Goal: Transaction & Acquisition: Purchase product/service

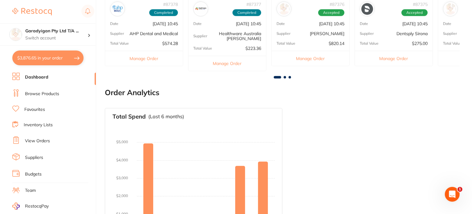
scroll to position [339, 0]
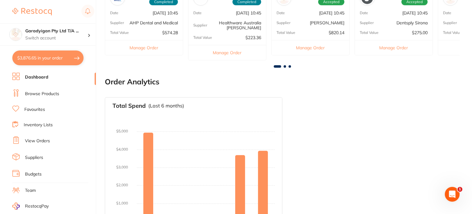
click at [66, 56] on button "$3,876.65 in your order" at bounding box center [47, 58] width 71 height 15
checkbox input "true"
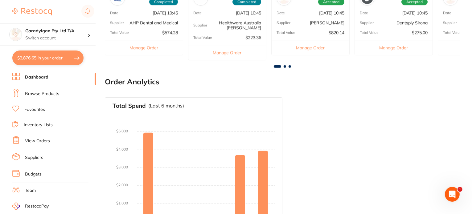
checkbox input "true"
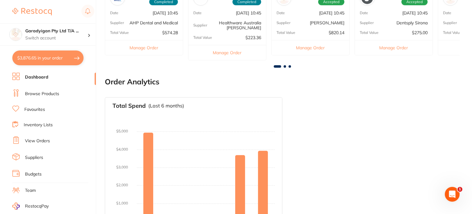
checkbox input "true"
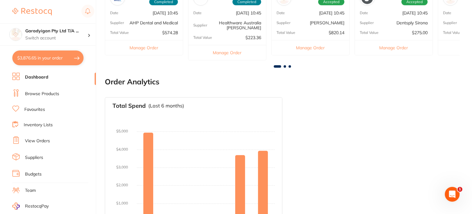
checkbox input "true"
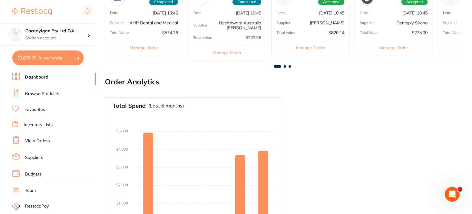
checkbox input "true"
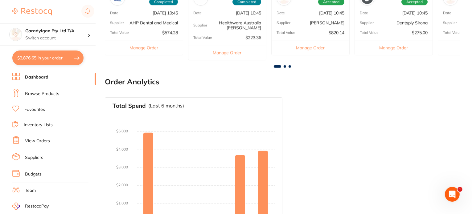
checkbox input "true"
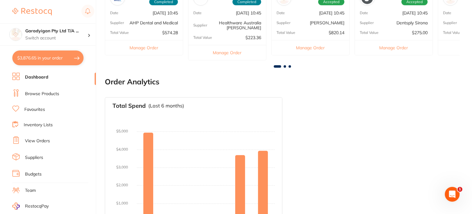
checkbox input "true"
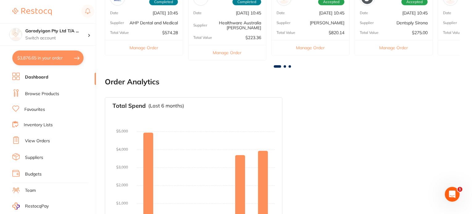
checkbox input "true"
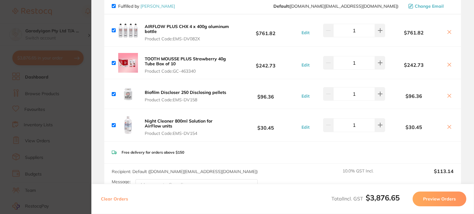
scroll to position [62, 0]
click at [381, 126] on button at bounding box center [380, 125] width 10 height 14
type input "2"
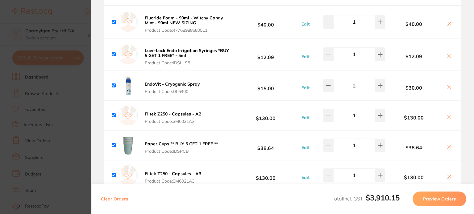
scroll to position [555, 0]
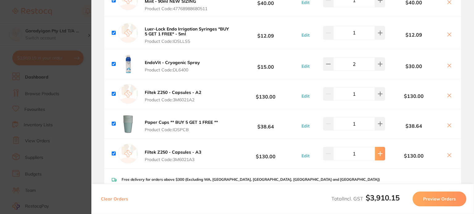
click at [381, 154] on icon at bounding box center [379, 153] width 5 height 5
type input "2"
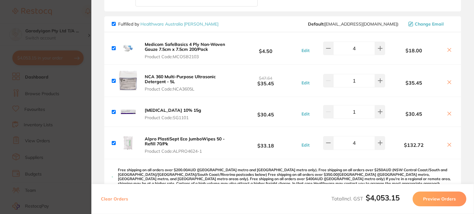
scroll to position [1449, 0]
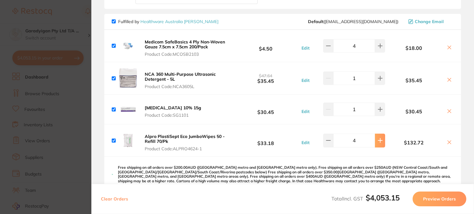
click at [379, 134] on button at bounding box center [380, 141] width 10 height 14
type input "5"
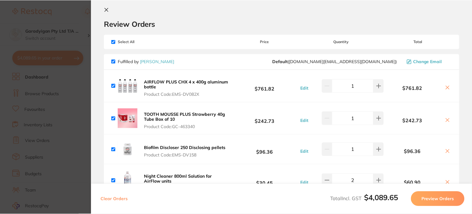
scroll to position [0, 0]
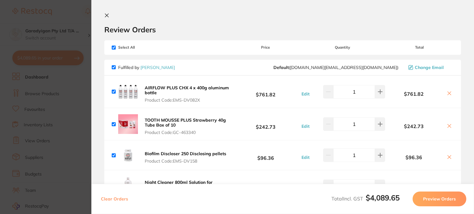
click at [107, 14] on icon at bounding box center [106, 15] width 3 height 3
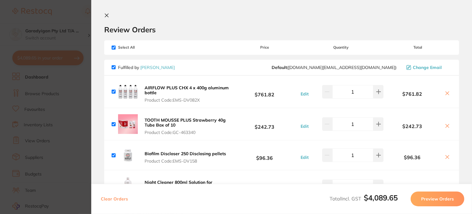
scroll to position [339, 0]
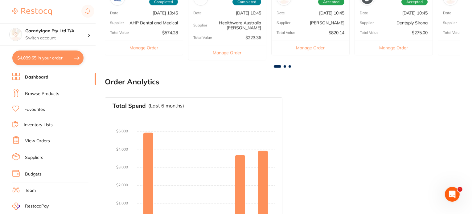
click at [42, 93] on link "Browse Products" at bounding box center [42, 94] width 34 height 6
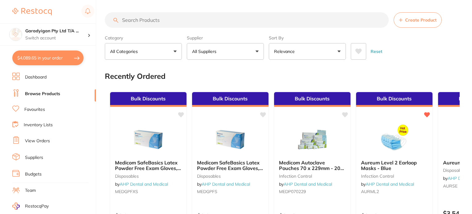
click at [181, 17] on input "search" at bounding box center [247, 19] width 284 height 15
click at [180, 20] on input "search" at bounding box center [247, 19] width 284 height 15
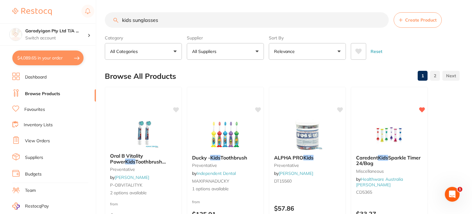
drag, startPoint x: 171, startPoint y: 22, endPoint x: 72, endPoint y: 19, distance: 99.0
click at [70, 17] on div "$4,089.65 Garadyigan Pty Ltd T/A ... Switch account Garadyigan Pty Ltd T/A Anna…" at bounding box center [236, 107] width 472 height 214
type input "a"
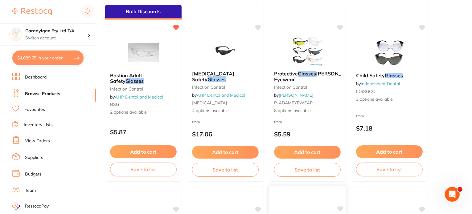
scroll to position [463, 0]
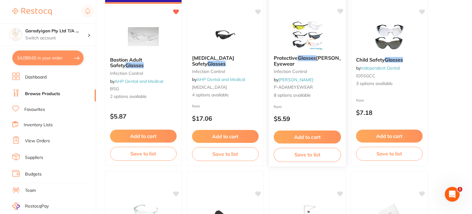
type input "patient glasses"
click at [319, 133] on button "Add to cart" at bounding box center [307, 136] width 67 height 13
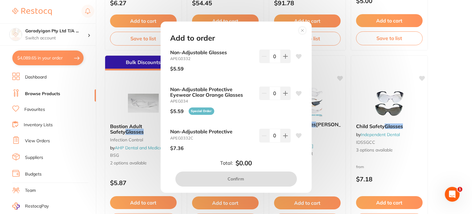
scroll to position [370, 0]
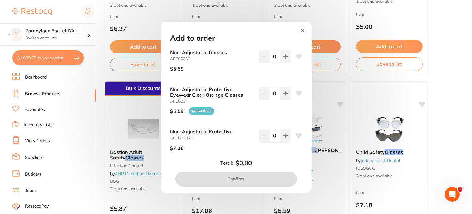
click at [297, 27] on button at bounding box center [303, 30] width 14 height 11
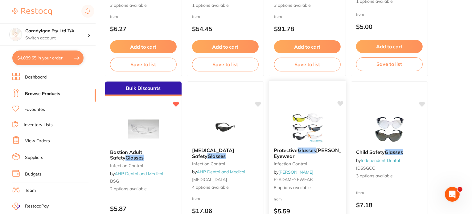
click at [319, 140] on img at bounding box center [307, 127] width 40 height 31
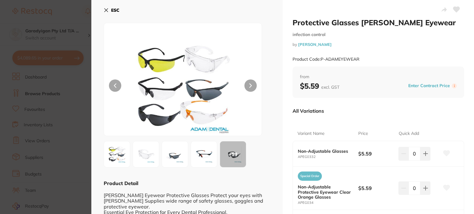
drag, startPoint x: 106, startPoint y: 11, endPoint x: 113, endPoint y: 26, distance: 17.0
click at [105, 11] on icon at bounding box center [106, 10] width 5 height 5
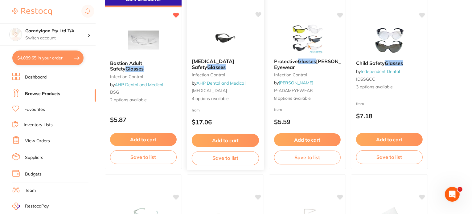
scroll to position [463, 0]
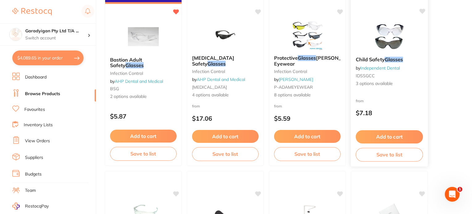
click at [386, 134] on button "Add to cart" at bounding box center [389, 136] width 67 height 13
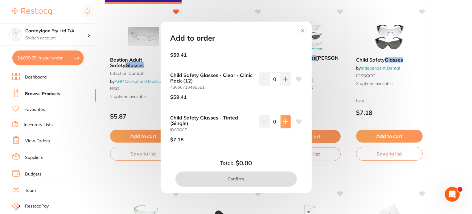
scroll to position [21, 0]
click at [285, 125] on button at bounding box center [286, 121] width 10 height 14
type input "1"
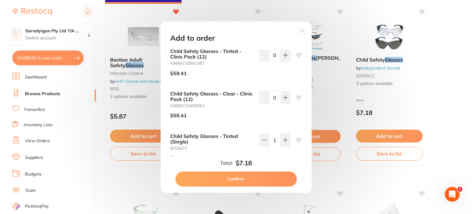
scroll to position [0, 0]
click at [272, 176] on button "Confirm" at bounding box center [236, 179] width 122 height 15
checkbox input "false"
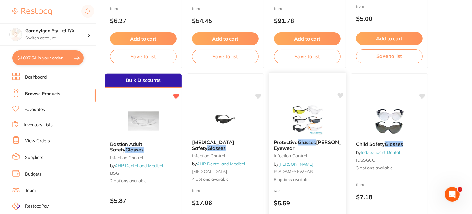
scroll to position [370, 0]
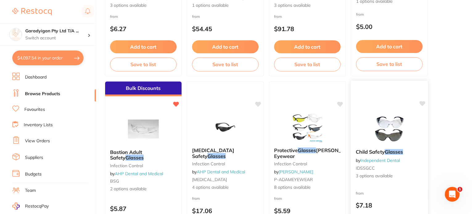
click at [387, 134] on img at bounding box center [389, 128] width 40 height 31
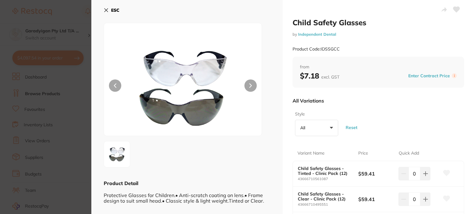
click at [105, 10] on icon at bounding box center [106, 10] width 5 height 5
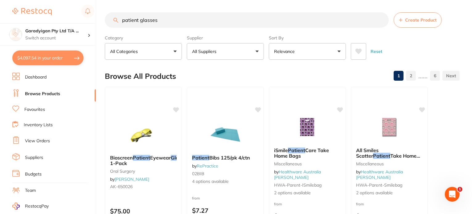
drag, startPoint x: 176, startPoint y: 16, endPoint x: 121, endPoint y: 22, distance: 55.6
click at [121, 22] on input "patient glasses" at bounding box center [247, 19] width 284 height 15
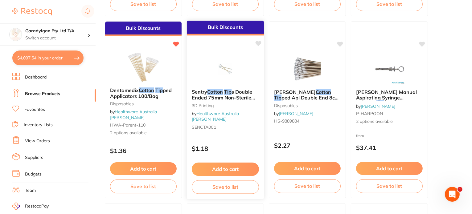
scroll to position [247, 0]
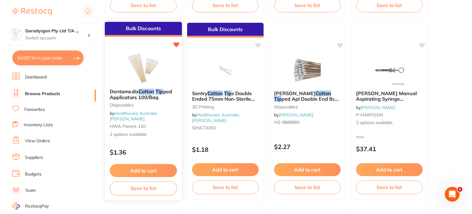
type input "cotton tip"
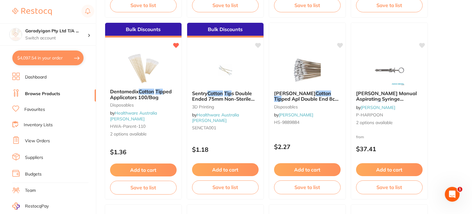
drag, startPoint x: 168, startPoint y: 170, endPoint x: 226, endPoint y: 189, distance: 61.8
click at [168, 170] on button "Add to cart" at bounding box center [143, 170] width 67 height 13
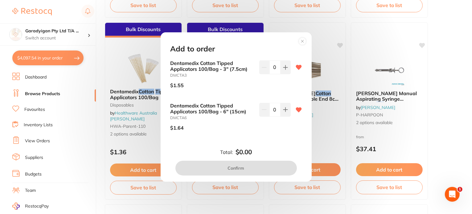
click at [86, 139] on div "Add to order Dentamedix Cotton Tipped Applicators 100/Bag - 3" (7.5cm) DMCTA3 $…" at bounding box center [236, 107] width 472 height 214
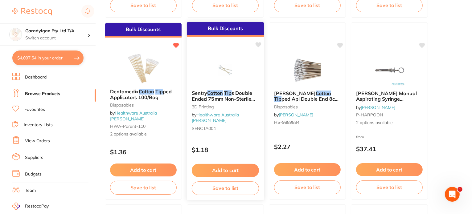
click at [242, 170] on button "Add to cart" at bounding box center [225, 170] width 67 height 13
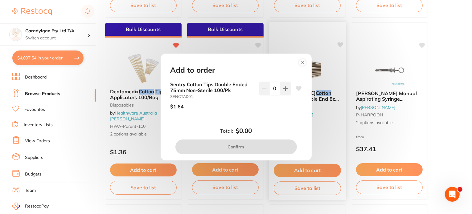
click at [299, 65] on icon at bounding box center [303, 63] width 10 height 10
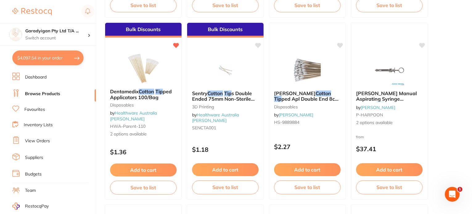
click at [165, 173] on button "Add to cart" at bounding box center [143, 170] width 67 height 13
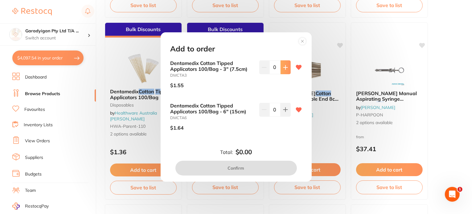
click at [286, 69] on icon at bounding box center [285, 67] width 5 height 5
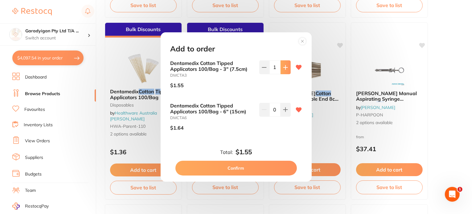
click at [286, 69] on icon at bounding box center [285, 67] width 5 height 5
click at [289, 68] on button at bounding box center [286, 67] width 10 height 14
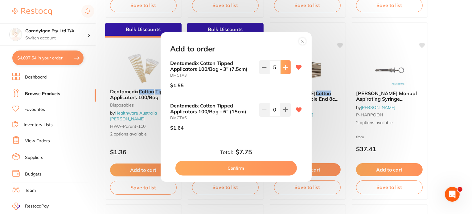
type input "6"
click at [279, 162] on button "Confirm" at bounding box center [236, 168] width 122 height 15
checkbox input "false"
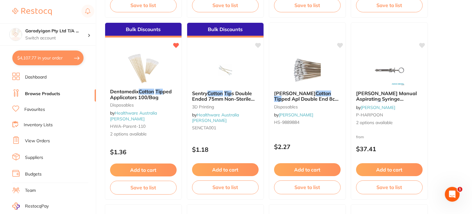
drag, startPoint x: 145, startPoint y: 105, endPoint x: 157, endPoint y: 106, distance: 11.7
click at [146, 106] on small "Disposables" at bounding box center [143, 105] width 67 height 5
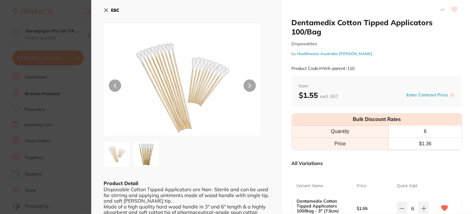
drag, startPoint x: 105, startPoint y: 7, endPoint x: 125, endPoint y: 22, distance: 24.9
click at [104, 8] on button "ESC" at bounding box center [112, 10] width 16 height 10
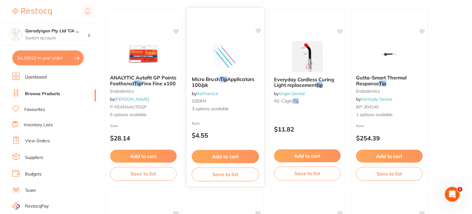
scroll to position [432, 0]
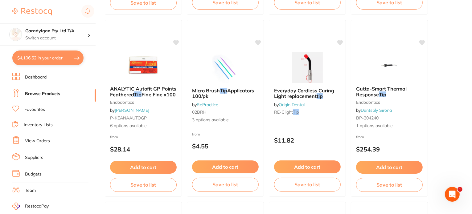
click at [52, 92] on link "Browse Products" at bounding box center [42, 94] width 35 height 6
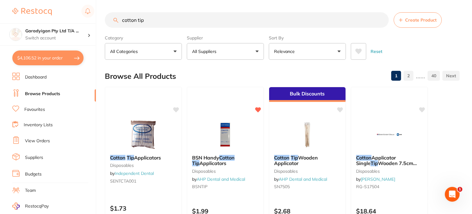
click at [42, 109] on link "Favourites" at bounding box center [34, 110] width 21 height 6
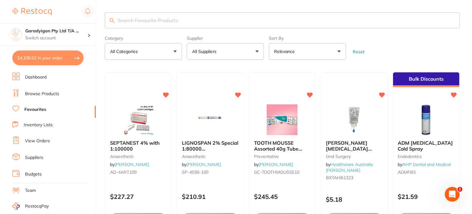
drag, startPoint x: 68, startPoint y: 59, endPoint x: 138, endPoint y: 89, distance: 76.2
click at [68, 59] on button "$4,106.52 in your order" at bounding box center [47, 58] width 71 height 15
checkbox input "true"
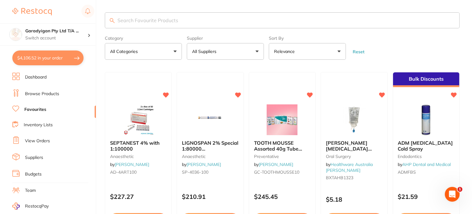
checkbox input "true"
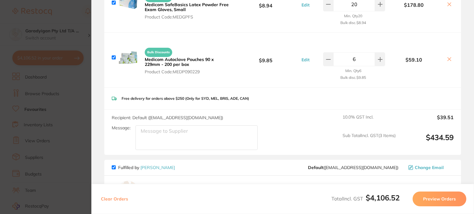
scroll to position [833, 0]
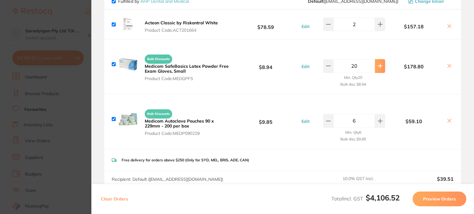
click at [377, 69] on button at bounding box center [380, 66] width 10 height 14
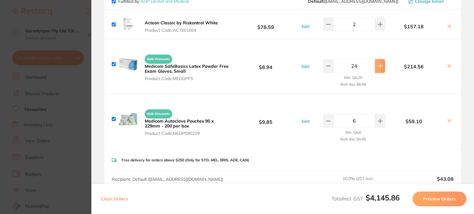
type input "25"
drag, startPoint x: 176, startPoint y: 123, endPoint x: 166, endPoint y: 121, distance: 10.6
click at [177, 123] on b "Medicom Autoclave Pouches 90 x 229mm - 200 per box" at bounding box center [179, 123] width 69 height 10
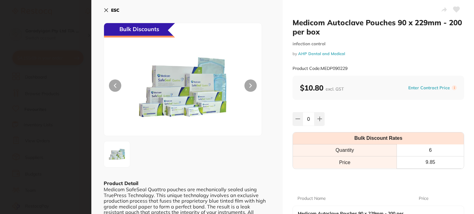
type input "6"
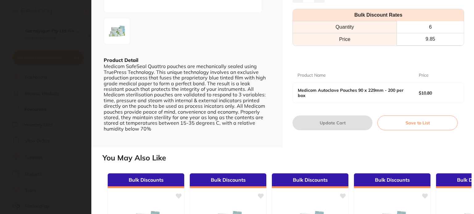
scroll to position [0, 0]
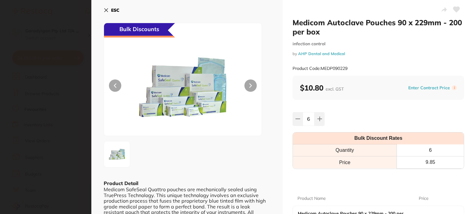
drag, startPoint x: 109, startPoint y: 9, endPoint x: 110, endPoint y: 213, distance: 203.8
click at [109, 10] on button "ESC" at bounding box center [112, 10] width 16 height 10
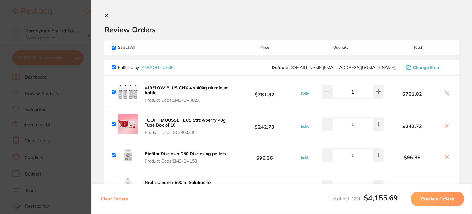
drag, startPoint x: 107, startPoint y: 15, endPoint x: 104, endPoint y: 19, distance: 4.8
click at [106, 15] on icon at bounding box center [106, 15] width 5 height 5
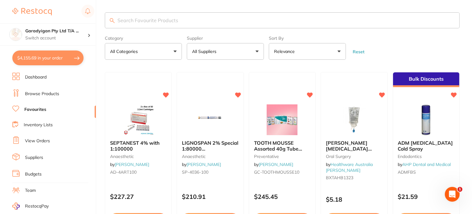
drag, startPoint x: 157, startPoint y: 17, endPoint x: 157, endPoint y: 21, distance: 3.7
click at [157, 19] on input "search" at bounding box center [282, 20] width 355 height 16
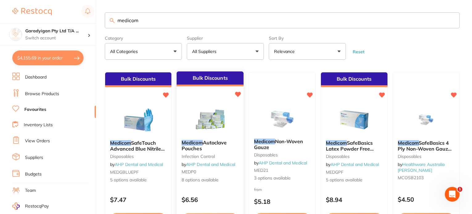
type input "medicom"
click at [199, 155] on small "infection control" at bounding box center [210, 156] width 57 height 5
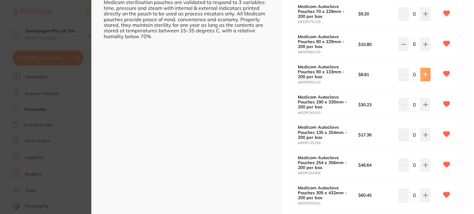
click at [423, 74] on icon at bounding box center [425, 74] width 5 height 5
click at [423, 74] on icon at bounding box center [425, 74] width 4 height 4
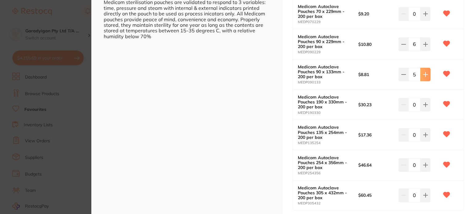
click at [423, 74] on icon at bounding box center [425, 74] width 4 height 4
type input "6"
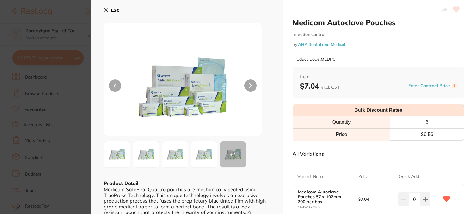
drag, startPoint x: 105, startPoint y: 11, endPoint x: 111, endPoint y: 17, distance: 8.7
click at [105, 12] on icon at bounding box center [106, 10] width 5 height 5
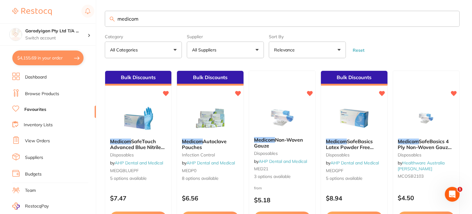
click at [78, 61] on button "$4,155.69 in your order" at bounding box center [47, 58] width 71 height 15
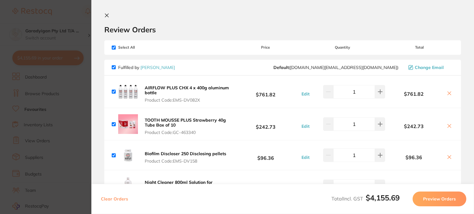
drag, startPoint x: 108, startPoint y: 14, endPoint x: 107, endPoint y: 19, distance: 5.0
click at [108, 15] on icon at bounding box center [106, 15] width 5 height 5
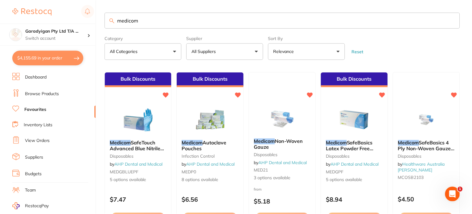
scroll to position [2, 0]
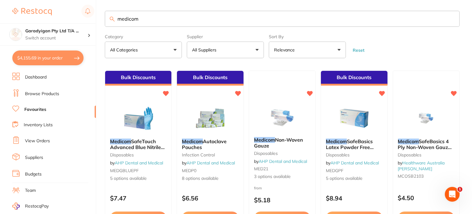
click at [206, 126] on img at bounding box center [210, 118] width 40 height 31
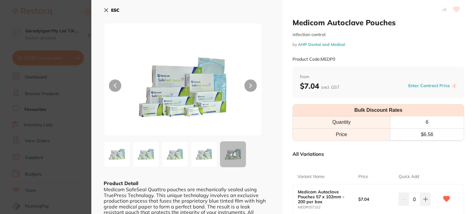
drag, startPoint x: 107, startPoint y: 8, endPoint x: 111, endPoint y: 16, distance: 8.4
click at [106, 10] on icon at bounding box center [106, 10] width 5 height 5
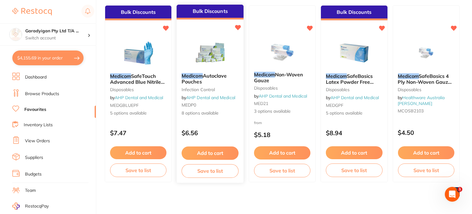
click at [208, 152] on button "Add to cart" at bounding box center [210, 153] width 57 height 13
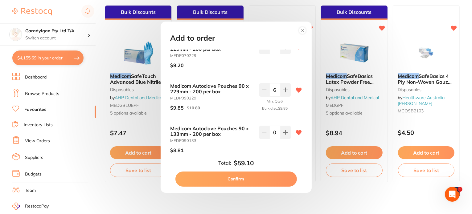
scroll to position [60, 0]
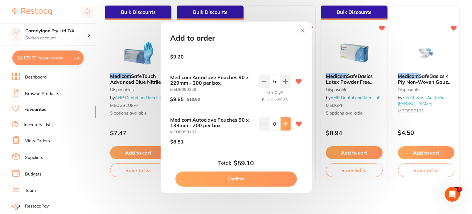
click at [283, 127] on button at bounding box center [286, 124] width 10 height 14
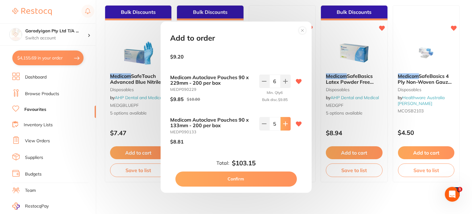
click at [283, 126] on button at bounding box center [286, 124] width 10 height 14
click at [283, 126] on icon at bounding box center [285, 124] width 5 height 5
drag, startPoint x: 258, startPoint y: 124, endPoint x: 268, endPoint y: 129, distance: 11.0
click at [259, 124] on button at bounding box center [264, 124] width 10 height 14
type input "6"
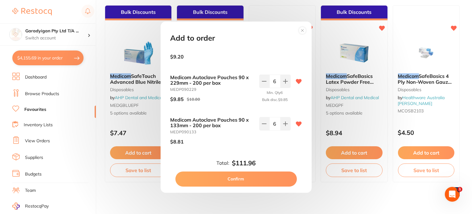
click at [272, 179] on button "Confirm" at bounding box center [236, 179] width 122 height 15
checkbox input "false"
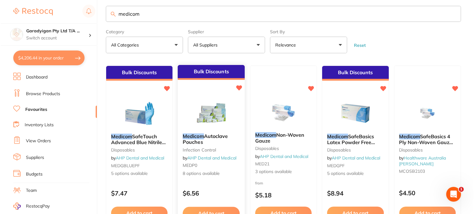
scroll to position [0, 0]
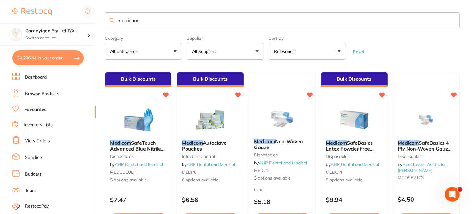
click at [78, 64] on button "$4,206.44 in your order" at bounding box center [47, 58] width 71 height 15
checkbox input "true"
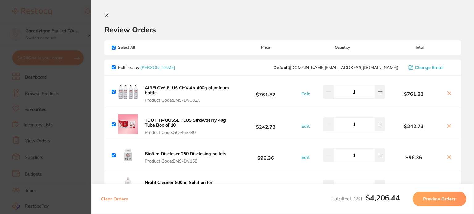
click at [447, 126] on icon at bounding box center [449, 126] width 5 height 5
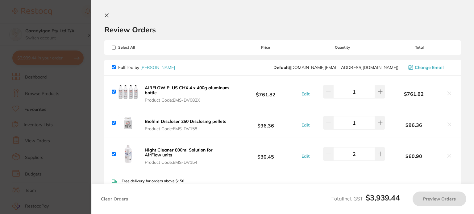
checkbox input "true"
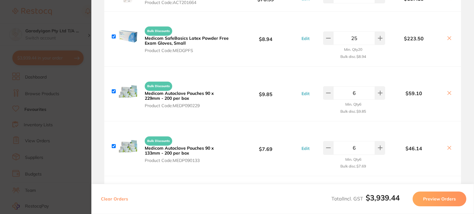
scroll to position [833, 0]
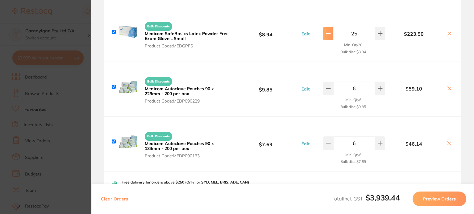
click at [324, 35] on button at bounding box center [328, 34] width 10 height 14
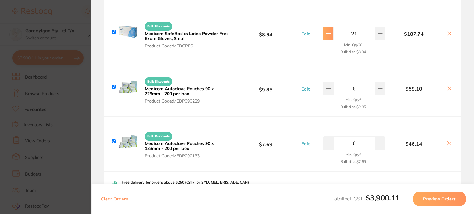
type input "20"
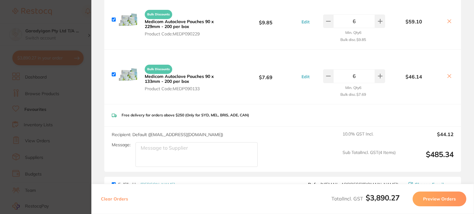
scroll to position [905, 0]
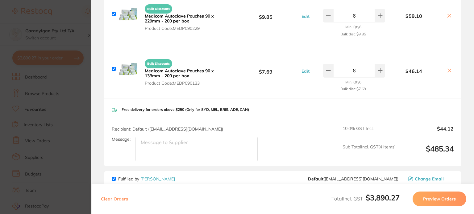
drag, startPoint x: 443, startPoint y: 201, endPoint x: 430, endPoint y: 213, distance: 17.5
click at [443, 201] on button "Preview Orders" at bounding box center [439, 199] width 54 height 15
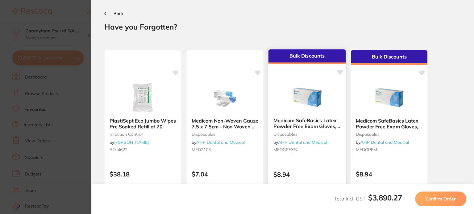
scroll to position [0, 0]
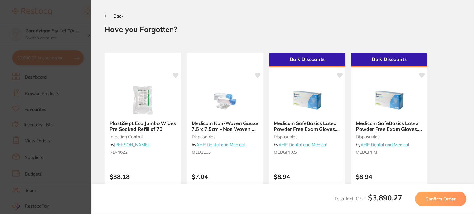
drag, startPoint x: 444, startPoint y: 197, endPoint x: 440, endPoint y: 198, distance: 3.6
click at [443, 197] on span "Confirm Order" at bounding box center [440, 199] width 30 height 6
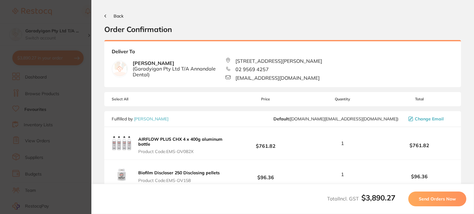
click at [443, 198] on span "Send Orders Now" at bounding box center [436, 199] width 37 height 6
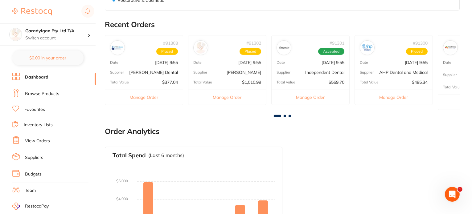
scroll to position [278, 0]
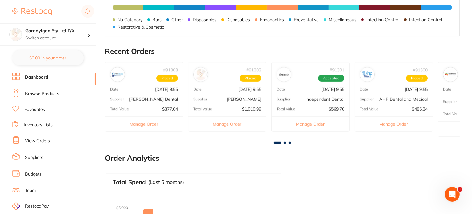
click at [285, 142] on span at bounding box center [285, 143] width 2 height 2
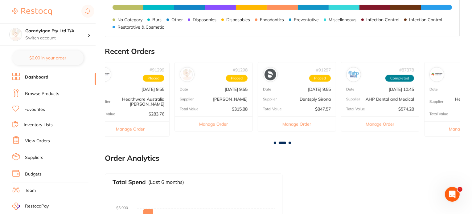
scroll to position [0, 355]
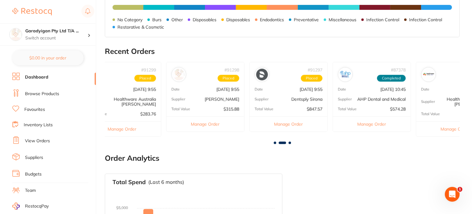
click at [211, 103] on div "# 91298 Placed Date Aug 26 2025, 9:55 Supplier Adam Dental Total Value $315.88 …" at bounding box center [205, 97] width 78 height 70
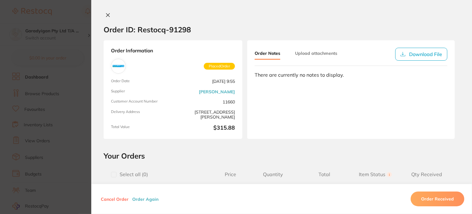
scroll to position [0, 0]
click at [423, 56] on button "Download File" at bounding box center [421, 54] width 52 height 13
click at [418, 56] on button "Download File" at bounding box center [421, 54] width 52 height 13
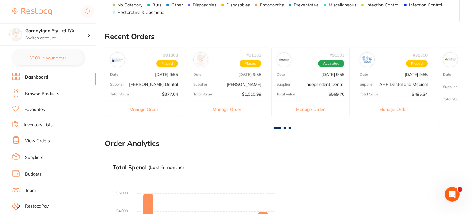
scroll to position [308, 0]
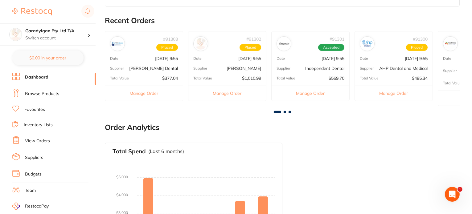
click at [284, 112] on span at bounding box center [285, 112] width 2 height 2
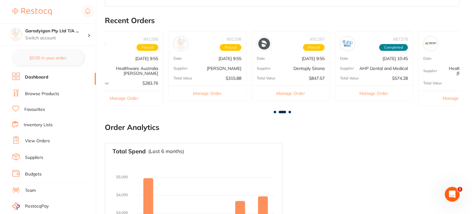
scroll to position [0, 355]
click at [275, 113] on span at bounding box center [275, 112] width 2 height 2
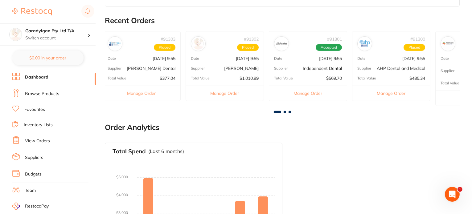
scroll to position [0, 0]
click at [227, 94] on button "Manage Order" at bounding box center [227, 93] width 78 height 15
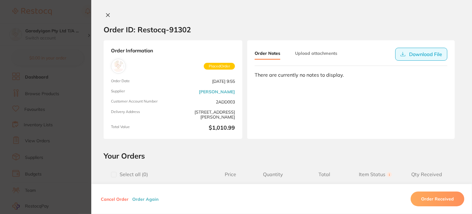
click at [415, 56] on button "Download File" at bounding box center [421, 54] width 52 height 13
drag, startPoint x: 104, startPoint y: 15, endPoint x: 105, endPoint y: 23, distance: 7.5
click at [103, 19] on div "Order ID: Restocq- 91302 Order Information Placed Order Order Date Aug 26 2025,…" at bounding box center [281, 113] width 381 height 202
drag, startPoint x: 107, startPoint y: 12, endPoint x: 109, endPoint y: 19, distance: 7.1
click at [106, 12] on div "Order ID: Restocq- 91302 Order Information Placed Order Order Date Aug 26 2025,…" at bounding box center [281, 107] width 381 height 214
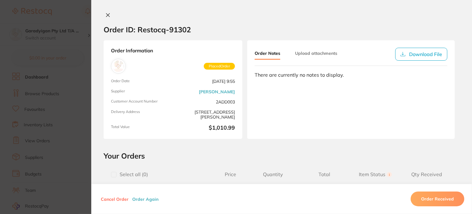
click at [106, 16] on icon at bounding box center [107, 15] width 5 height 5
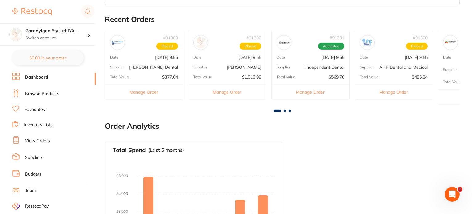
scroll to position [289, 0]
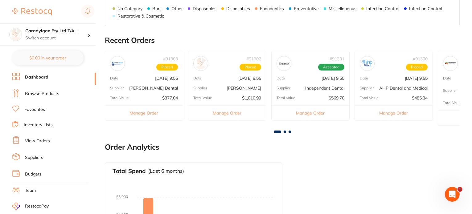
click at [232, 113] on button "Manage Order" at bounding box center [227, 112] width 78 height 15
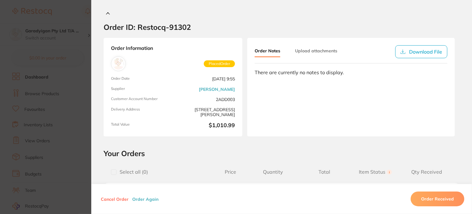
scroll to position [0, 0]
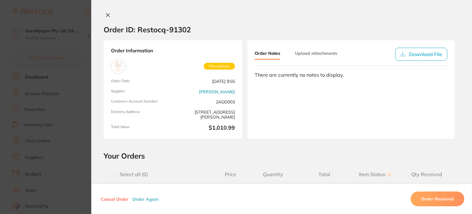
click at [101, 12] on div "Order ID: Restocq- 91302 Order Information Placed Order Order Date Aug 26 2025,…" at bounding box center [281, 107] width 381 height 214
drag, startPoint x: 106, startPoint y: 13, endPoint x: 120, endPoint y: 30, distance: 21.4
click at [106, 13] on icon at bounding box center [107, 15] width 5 height 5
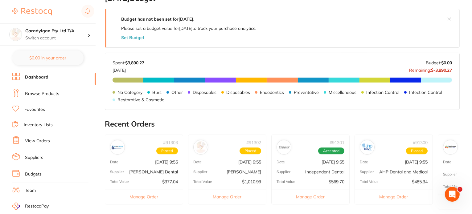
scroll to position [227, 0]
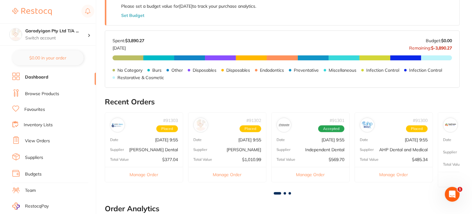
click at [285, 194] on span at bounding box center [285, 193] width 2 height 2
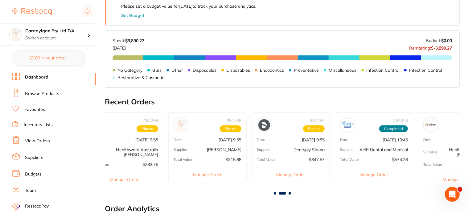
scroll to position [0, 355]
click at [290, 192] on span at bounding box center [290, 193] width 2 height 2
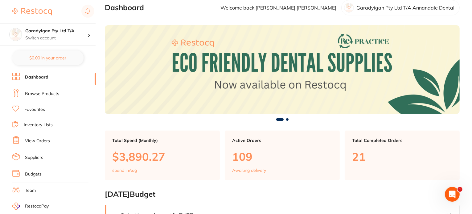
scroll to position [0, 0]
